Goal: Navigation & Orientation: Find specific page/section

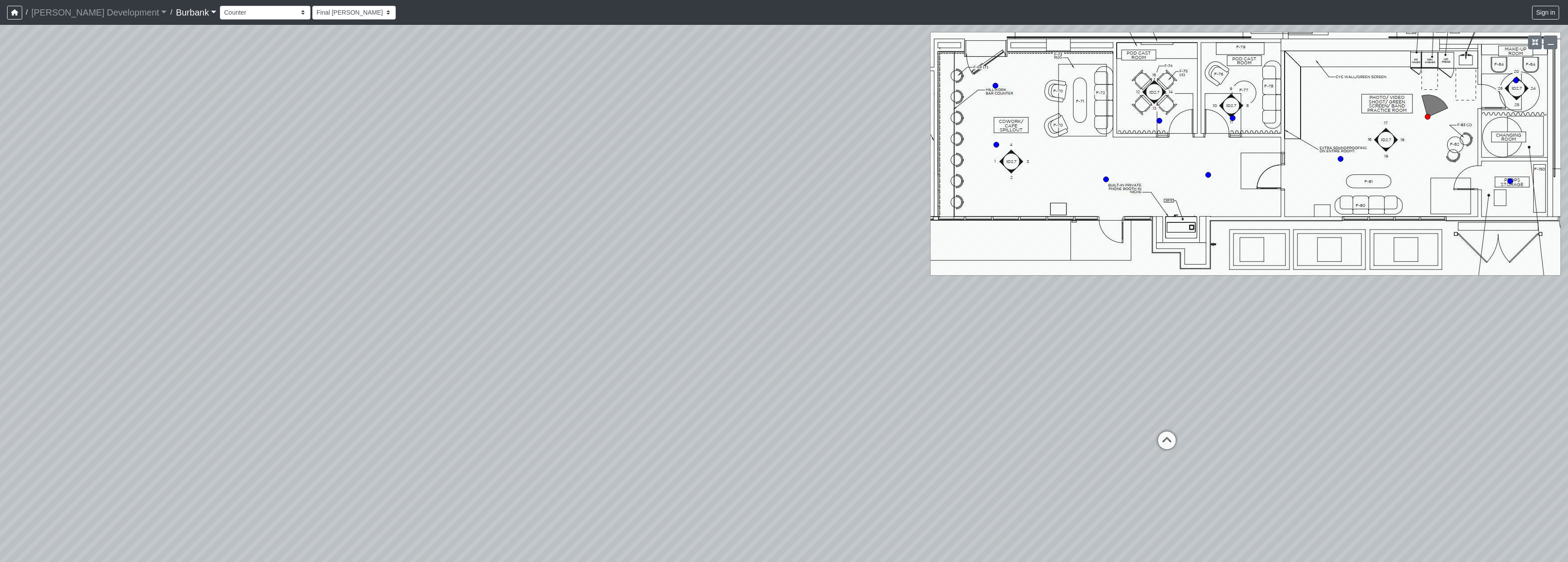
select select "4PMbX4aT4MQRpT3P6tQpEp"
drag, startPoint x: 0, startPoint y: 0, endPoint x: 1167, endPoint y: 320, distance: 1210.1
click at [1216, 320] on div "Loading... Counters Loading... Entry Loading... Screen Loading... Make-Up Room …" at bounding box center [784, 293] width 1568 height 537
drag, startPoint x: 1085, startPoint y: 323, endPoint x: 1103, endPoint y: 316, distance: 19.3
click at [1103, 316] on div "Loading... Counters Loading... Entry Loading... Screen Loading... Make-Up Room …" at bounding box center [784, 293] width 1568 height 537
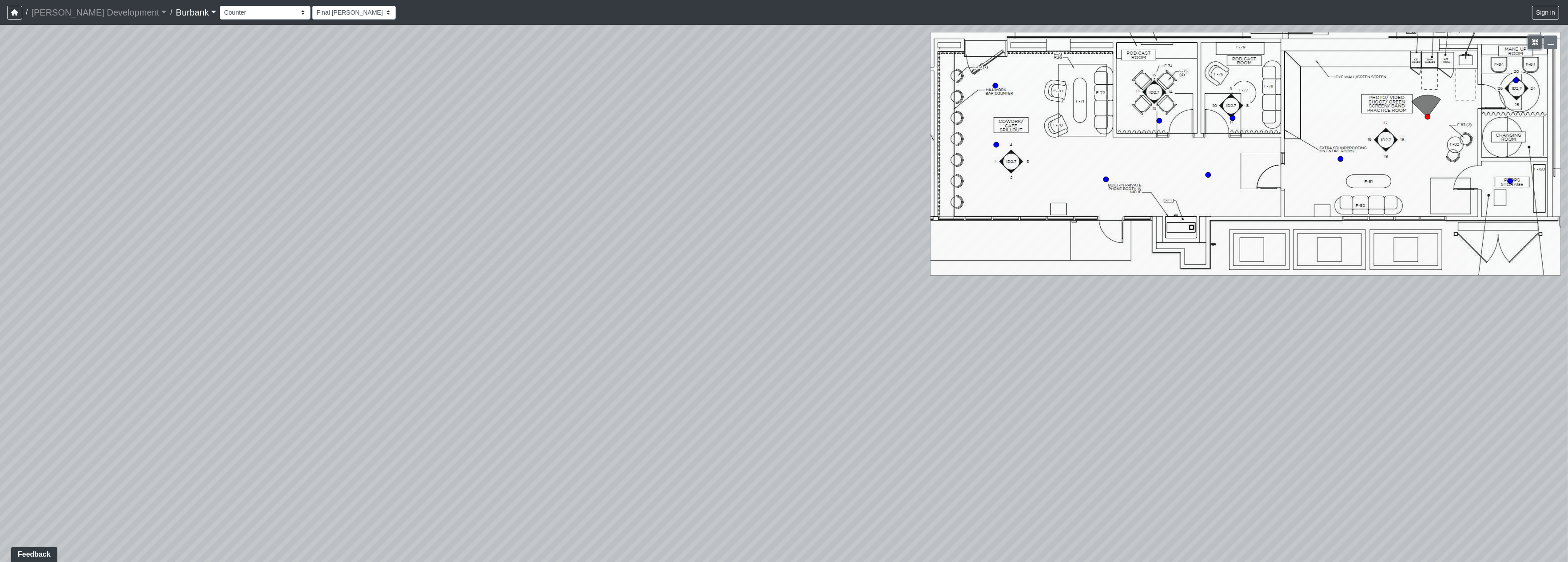
click at [1537, 42] on icon "button" at bounding box center [1536, 42] width 6 height 6
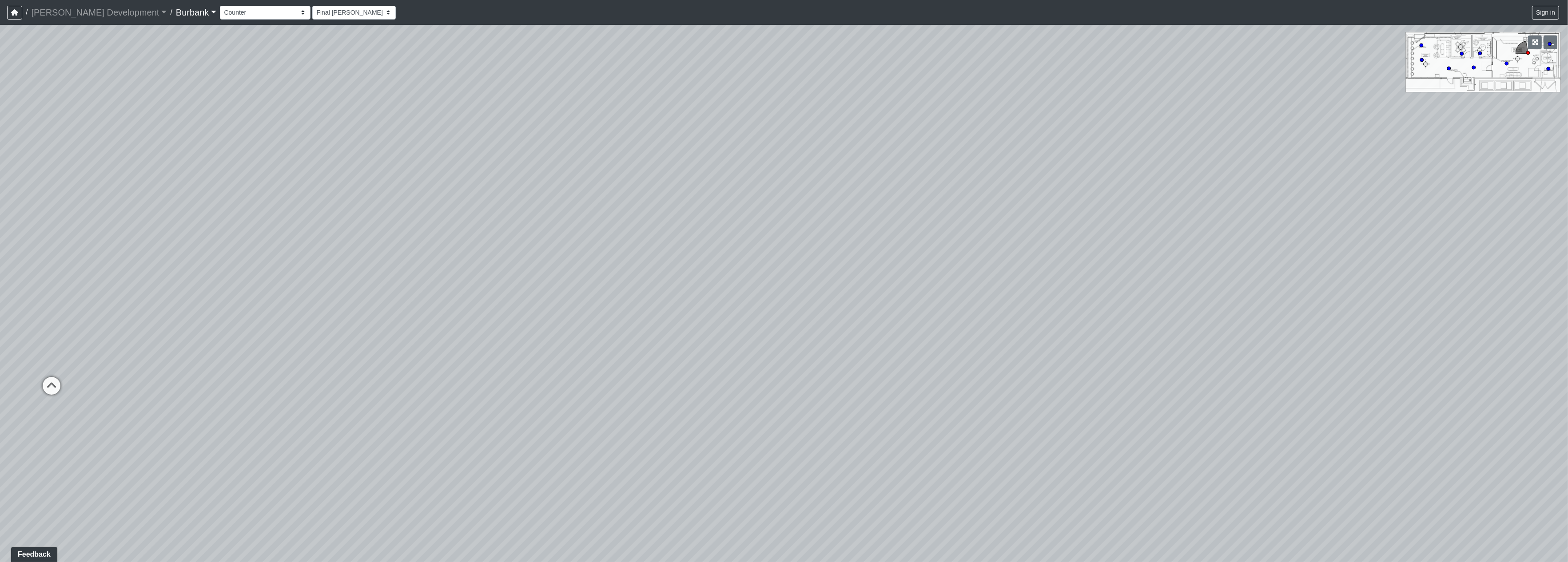
drag, startPoint x: 746, startPoint y: 313, endPoint x: 1343, endPoint y: 160, distance: 616.3
click at [1343, 160] on div "Loading... Counters Loading... Entry Loading... Screen Loading... Make-Up Room …" at bounding box center [784, 293] width 1568 height 537
drag, startPoint x: 829, startPoint y: 229, endPoint x: 1109, endPoint y: 481, distance: 376.7
click at [1109, 481] on div "Loading... Counters Loading... Entry Loading... Screen Loading... Make-Up Room …" at bounding box center [784, 293] width 1568 height 537
drag, startPoint x: 774, startPoint y: 334, endPoint x: 1177, endPoint y: 334, distance: 403.0
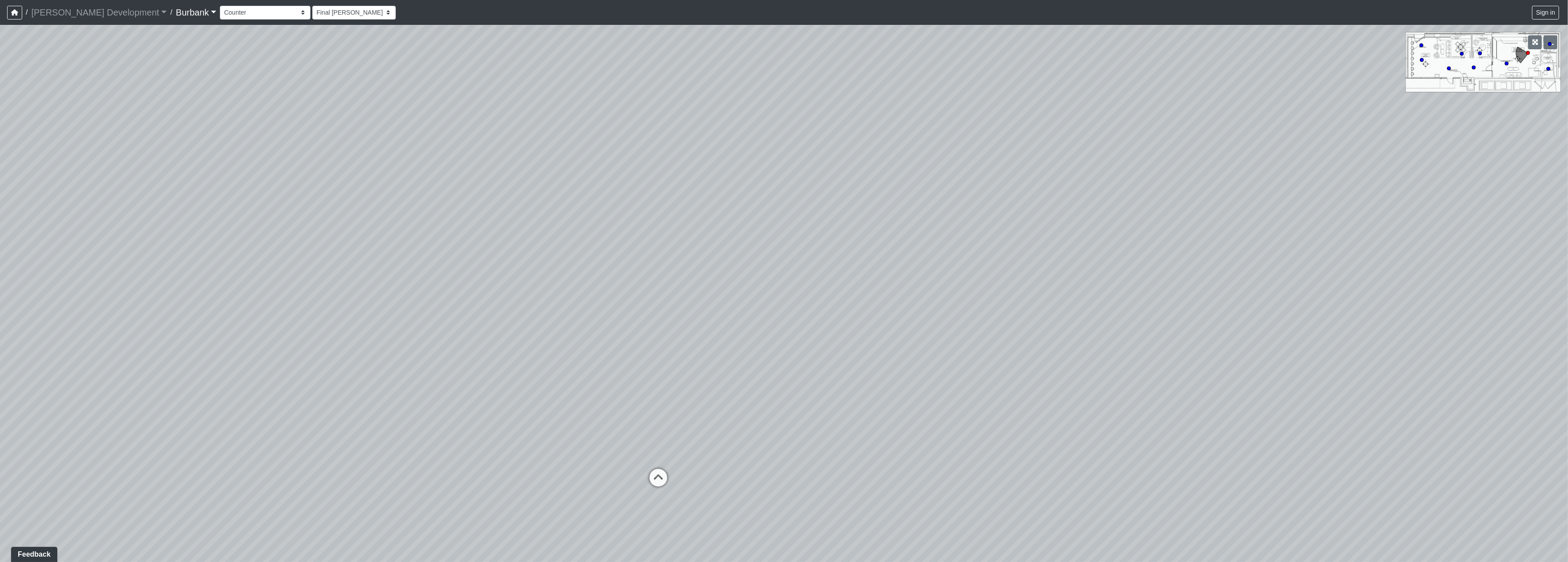
click at [1177, 334] on div "Loading... Counters Loading... Entry Loading... Screen Loading... Make-Up Room …" at bounding box center [784, 293] width 1568 height 537
drag, startPoint x: 899, startPoint y: 312, endPoint x: 983, endPoint y: 411, distance: 129.8
click at [1076, 444] on div "Loading... Counters Loading... Entry Loading... Screen Loading... Make-Up Room …" at bounding box center [784, 293] width 1568 height 537
drag, startPoint x: 853, startPoint y: 372, endPoint x: 1117, endPoint y: 213, distance: 308.2
click at [1117, 213] on div "Loading... Counters Loading... Entry Loading... Screen Loading... Make-Up Room …" at bounding box center [784, 293] width 1568 height 537
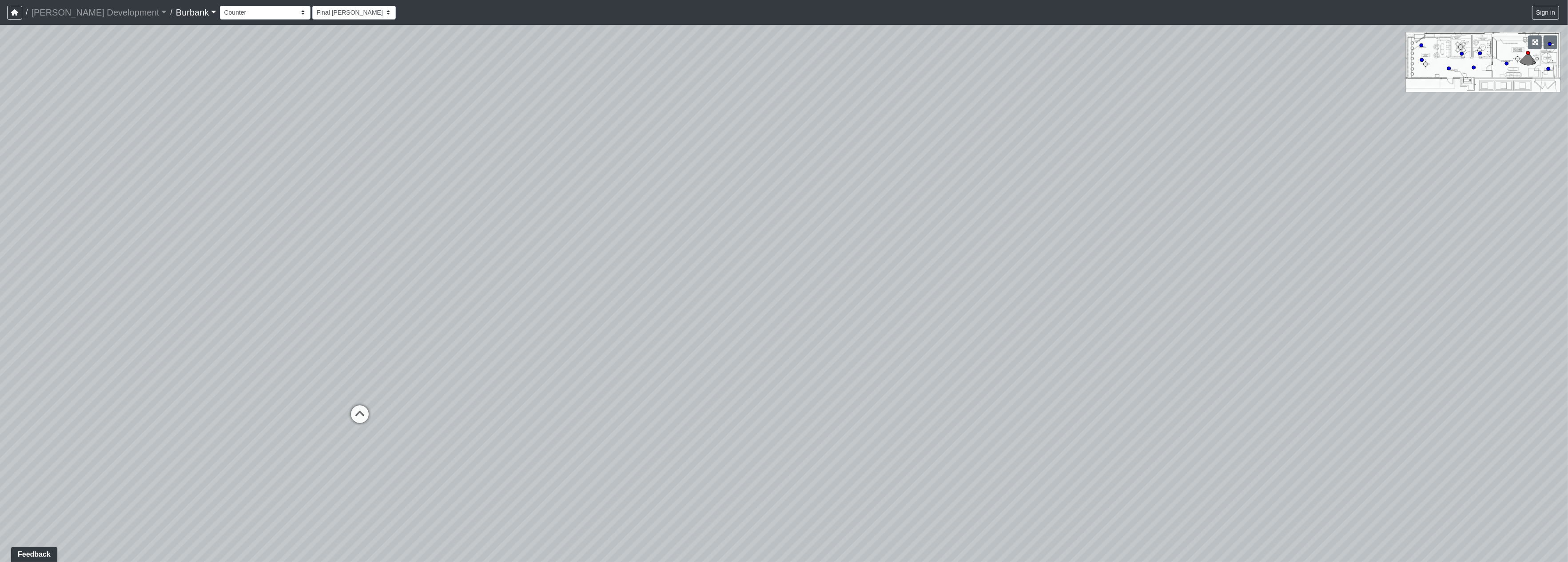
drag, startPoint x: 857, startPoint y: 334, endPoint x: 1011, endPoint y: 457, distance: 197.1
click at [1112, 485] on div "Loading... Counters Loading... Entry Loading... Screen Loading... Make-Up Room …" at bounding box center [784, 293] width 1568 height 537
drag, startPoint x: 626, startPoint y: 347, endPoint x: 1061, endPoint y: 383, distance: 436.5
click at [1061, 383] on div "Loading... Counters Loading... Entry Loading... Screen Loading... Make-Up Room …" at bounding box center [784, 293] width 1568 height 537
drag, startPoint x: 843, startPoint y: 304, endPoint x: 1177, endPoint y: 309, distance: 334.0
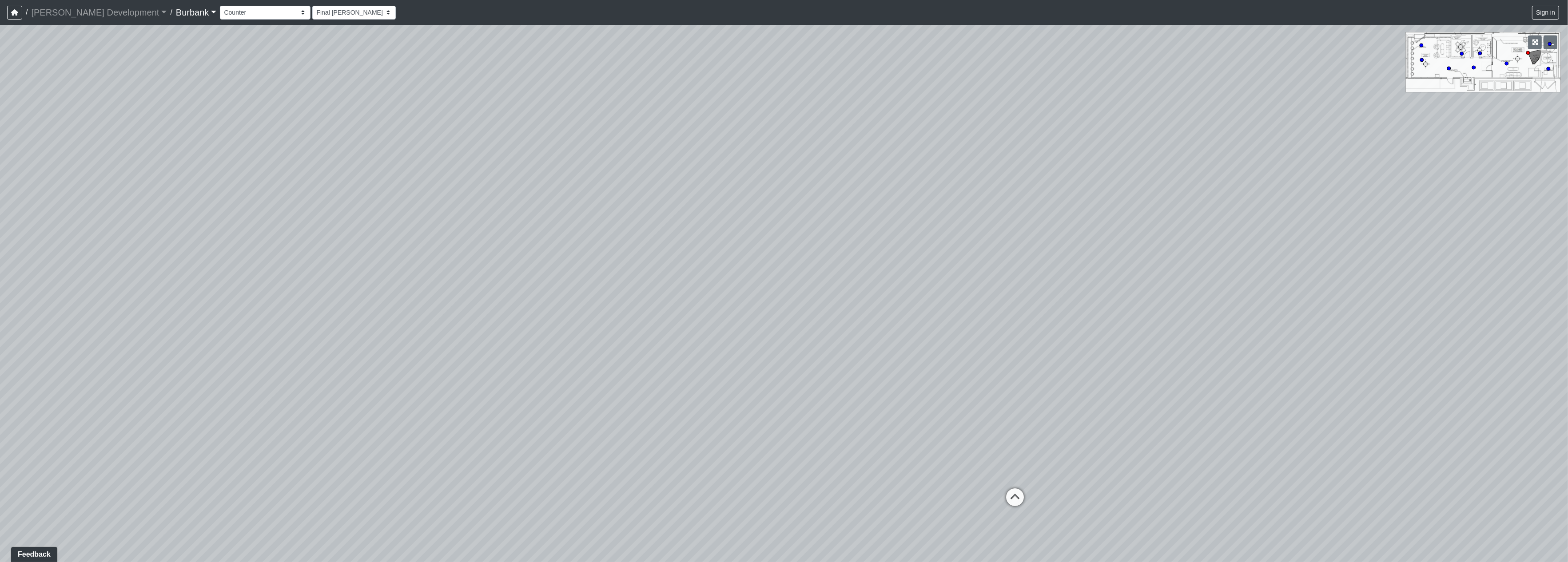
click at [1177, 309] on div "Loading... Counters Loading... Entry Loading... Screen Loading... Make-Up Room …" at bounding box center [784, 293] width 1568 height 537
drag, startPoint x: 1195, startPoint y: 339, endPoint x: 730, endPoint y: 203, distance: 484.5
click at [737, 204] on div "Loading... Counters Loading... Entry Loading... Screen Loading... Make-Up Room …" at bounding box center [784, 293] width 1568 height 537
